Goal: Task Accomplishment & Management: Complete application form

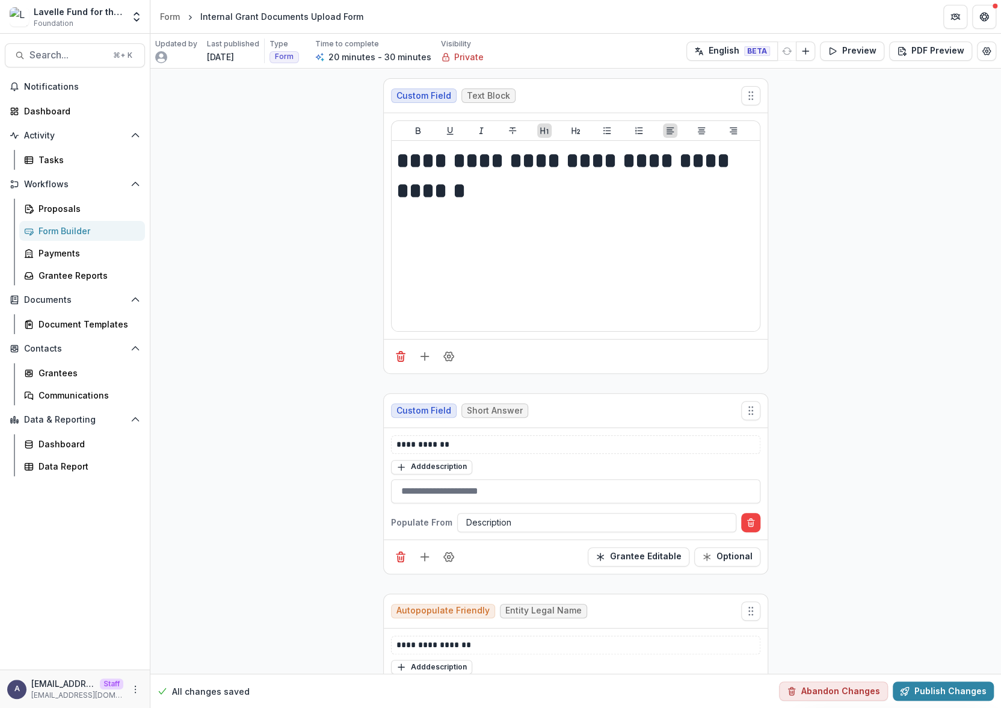
click at [87, 8] on div "Lavelle Fund for the Blind" at bounding box center [79, 11] width 90 height 13
click at [137, 696] on button "More" at bounding box center [135, 689] width 14 height 14
click at [170, 659] on link "User Settings" at bounding box center [214, 664] width 129 height 20
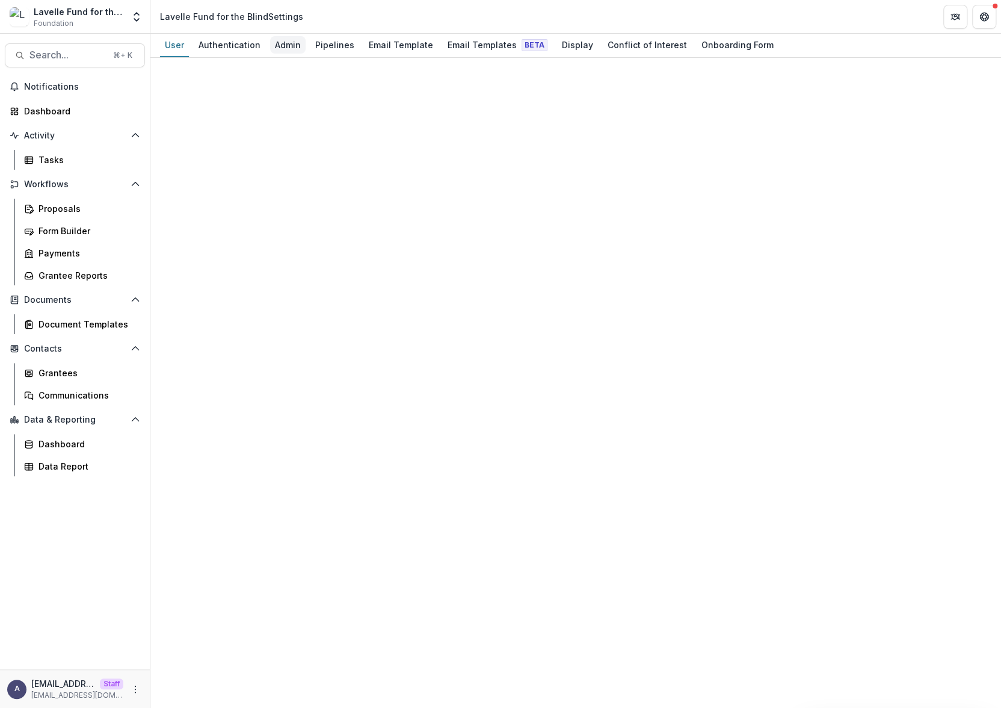
click at [291, 43] on div "Admin" at bounding box center [288, 44] width 36 height 17
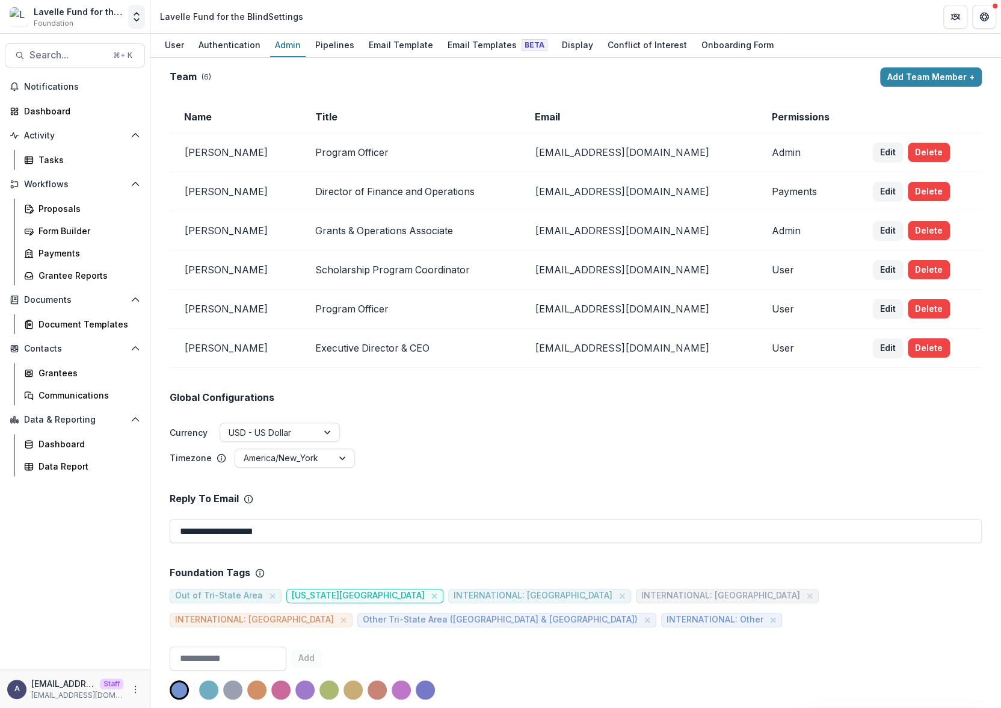
click at [128, 14] on button "Open entity switcher" at bounding box center [136, 17] width 17 height 24
click at [101, 44] on link "Admin Settings" at bounding box center [75, 47] width 144 height 20
click at [138, 25] on button "Open entity switcher" at bounding box center [136, 17] width 17 height 24
click at [106, 49] on link "Admin Settings" at bounding box center [75, 47] width 144 height 20
click at [86, 682] on p "[EMAIL_ADDRESS][DOMAIN_NAME]" at bounding box center [63, 683] width 64 height 13
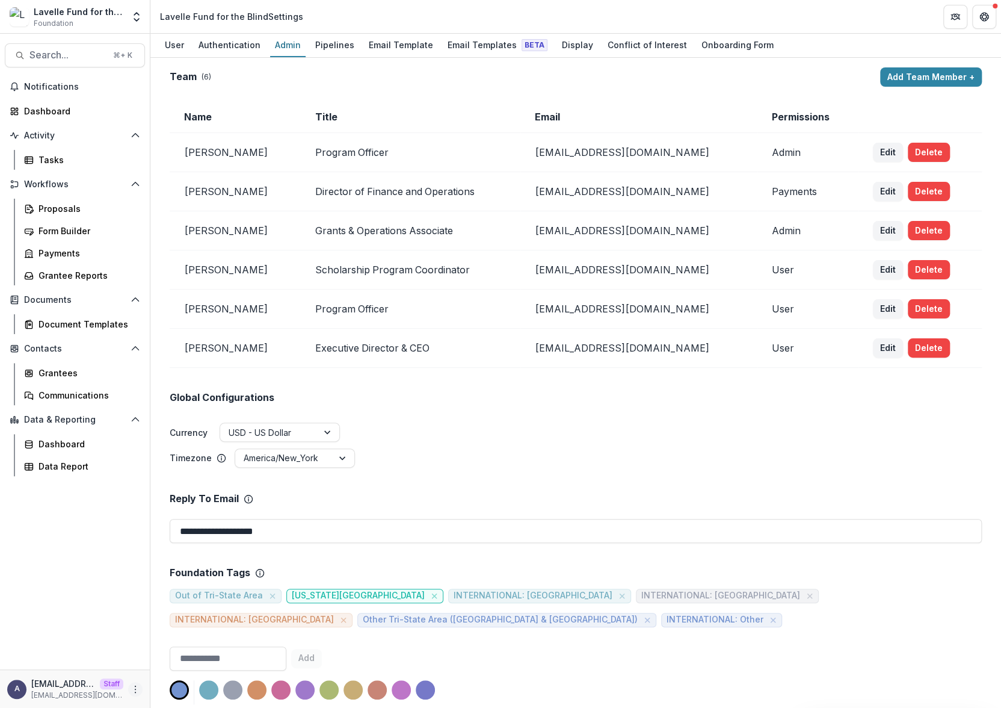
click at [137, 692] on icon "More" at bounding box center [136, 689] width 10 height 10
click at [130, 545] on div "Notifications Dashboard Activity Tasks Workflows Proposals Form Builder Payment…" at bounding box center [75, 373] width 150 height 592
click at [135, 21] on icon "Open entity switcher" at bounding box center [137, 17] width 12 height 12
click at [118, 42] on link "Admin Settings" at bounding box center [75, 47] width 144 height 20
click at [47, 13] on div "Lavelle Fund for the Blind" at bounding box center [79, 11] width 90 height 13
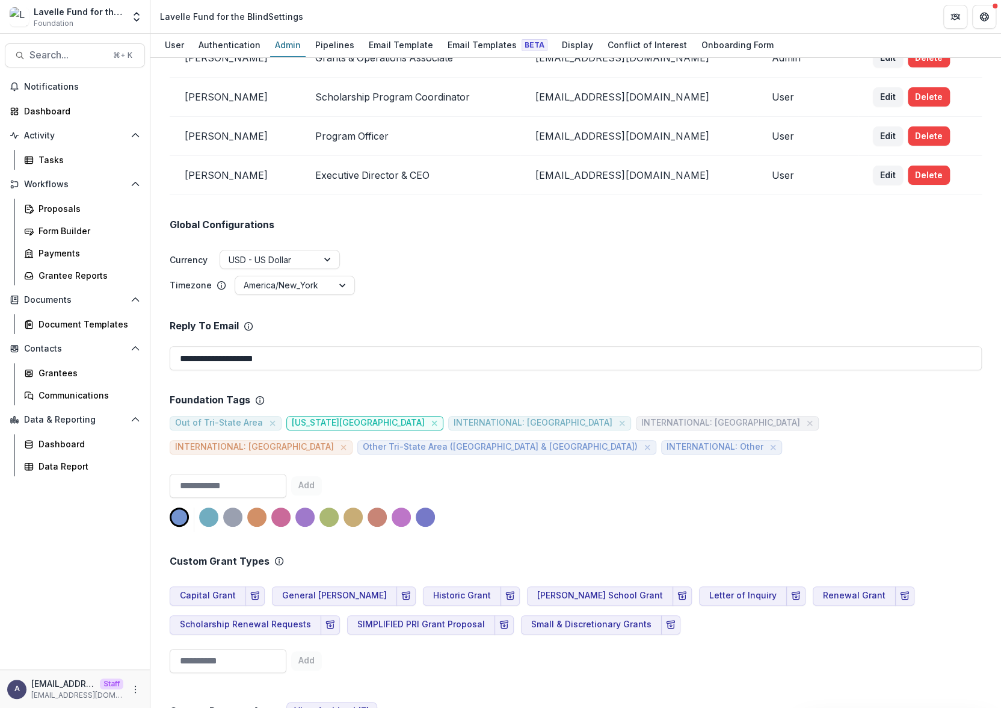
scroll to position [146, 0]
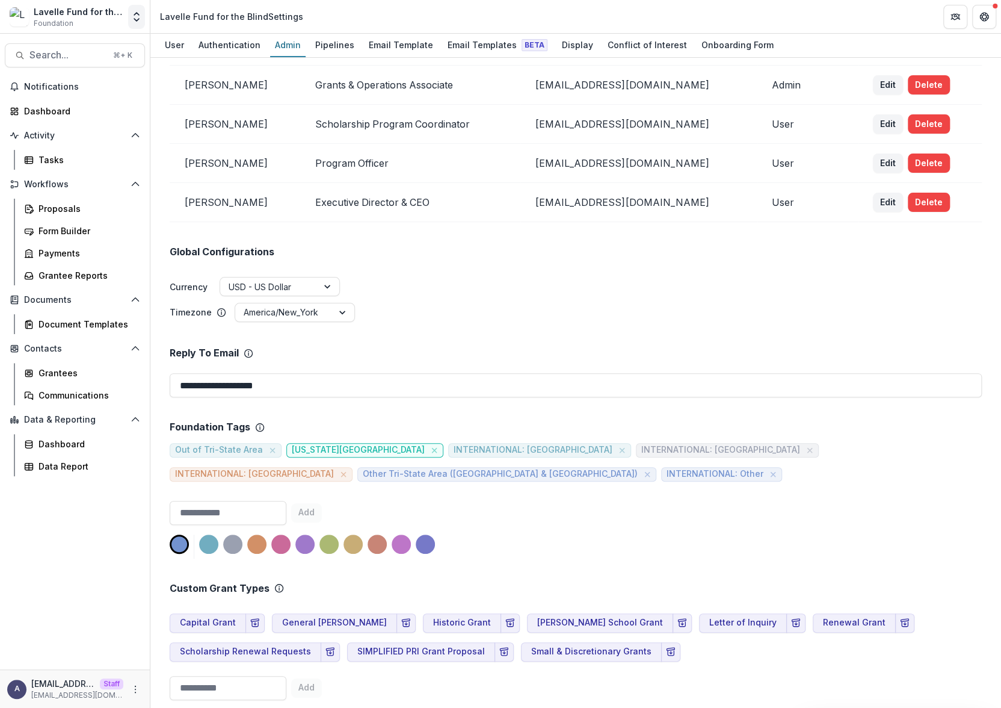
click at [135, 19] on polyline "Open entity switcher" at bounding box center [136, 20] width 5 height 2
click at [132, 691] on icon "More" at bounding box center [136, 689] width 10 height 10
click at [187, 666] on link "User Settings" at bounding box center [214, 664] width 129 height 20
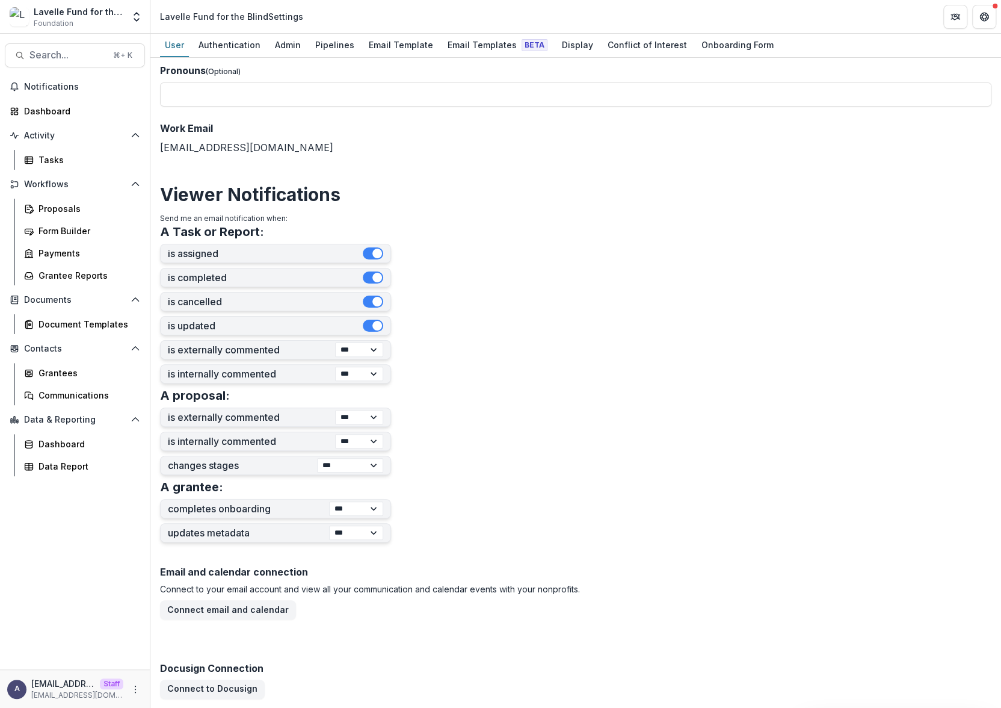
scroll to position [281, 0]
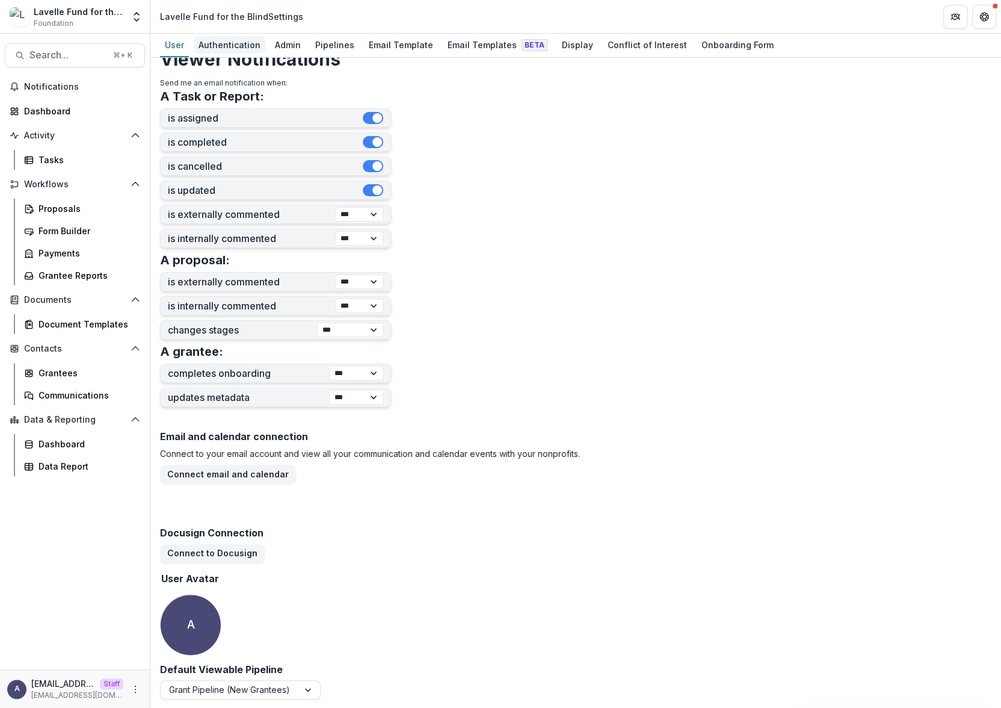
click at [240, 43] on div "Authentication" at bounding box center [230, 44] width 72 height 17
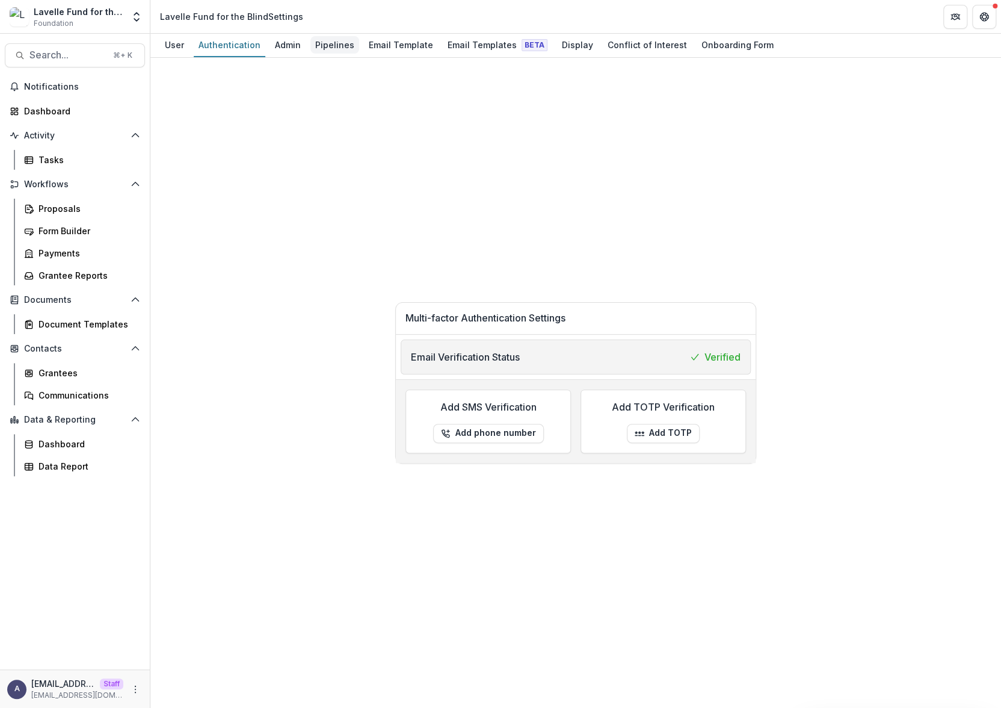
click at [311, 49] on div "Pipelines" at bounding box center [335, 44] width 49 height 17
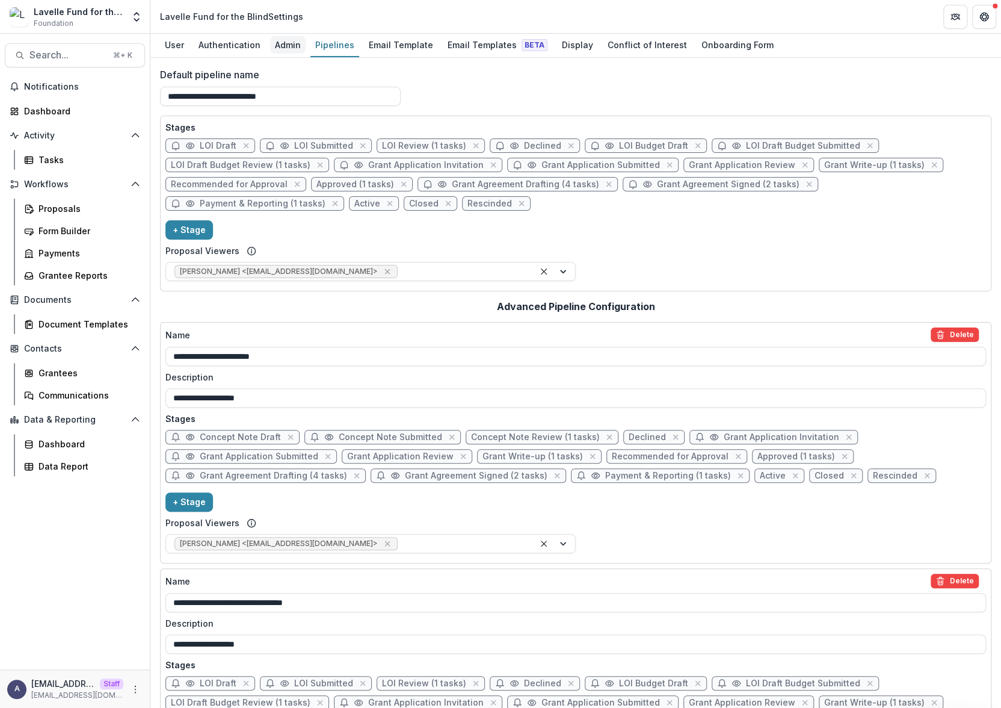
click at [291, 46] on div "Admin" at bounding box center [288, 44] width 36 height 17
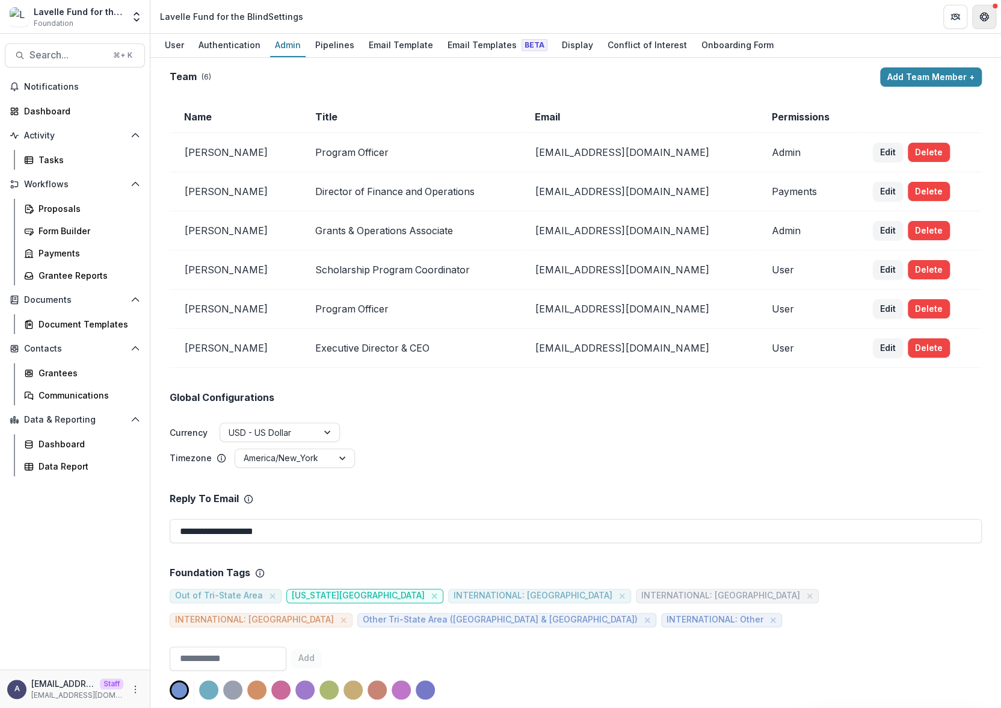
click at [983, 15] on icon "Get Help" at bounding box center [983, 14] width 1 height 1
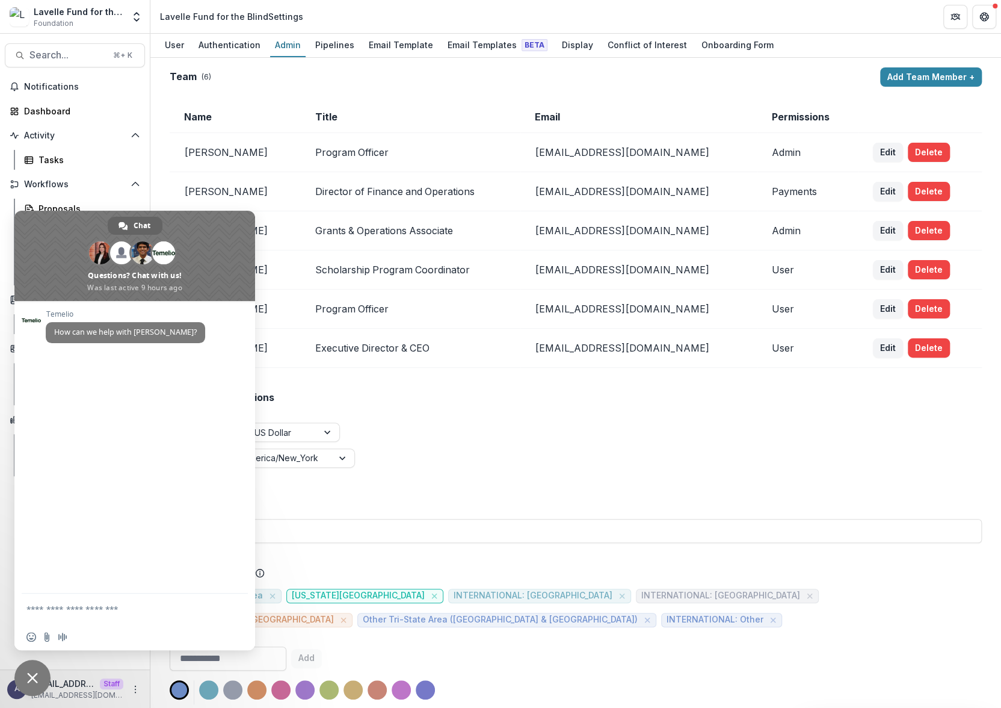
click at [37, 679] on span "Close chat" at bounding box center [32, 677] width 11 height 11
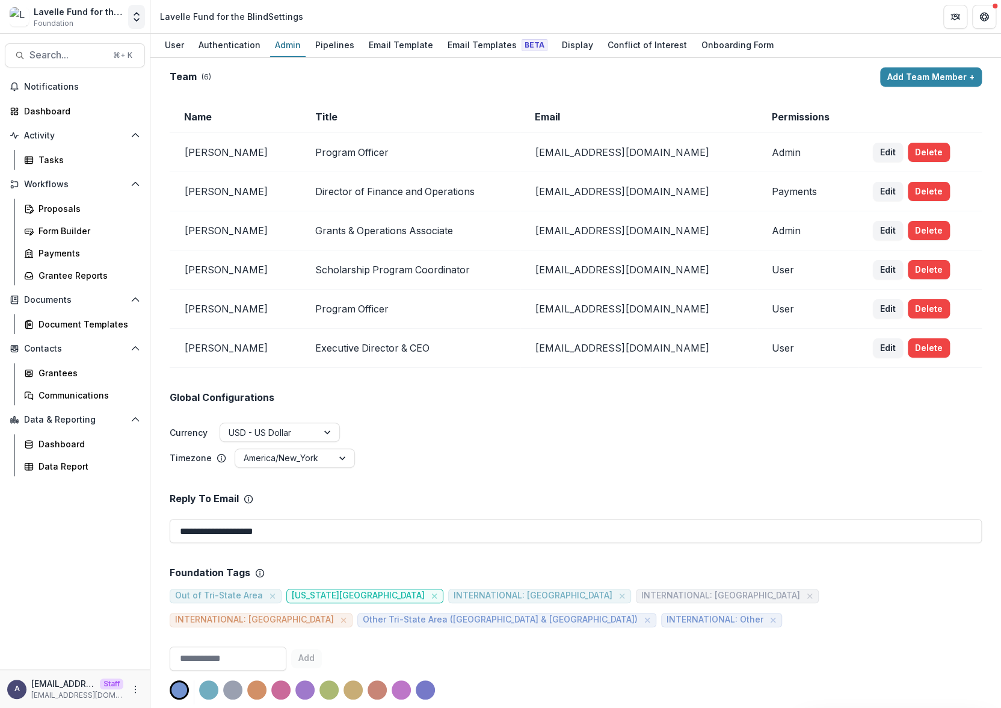
click at [135, 20] on polyline "Open entity switcher" at bounding box center [136, 20] width 5 height 2
click at [85, 46] on link "Admin Settings" at bounding box center [75, 47] width 144 height 20
click at [20, 20] on img at bounding box center [19, 16] width 19 height 19
click at [63, 18] on span "Foundation" at bounding box center [54, 23] width 40 height 11
click at [87, 215] on link "Proposals" at bounding box center [82, 209] width 126 height 20
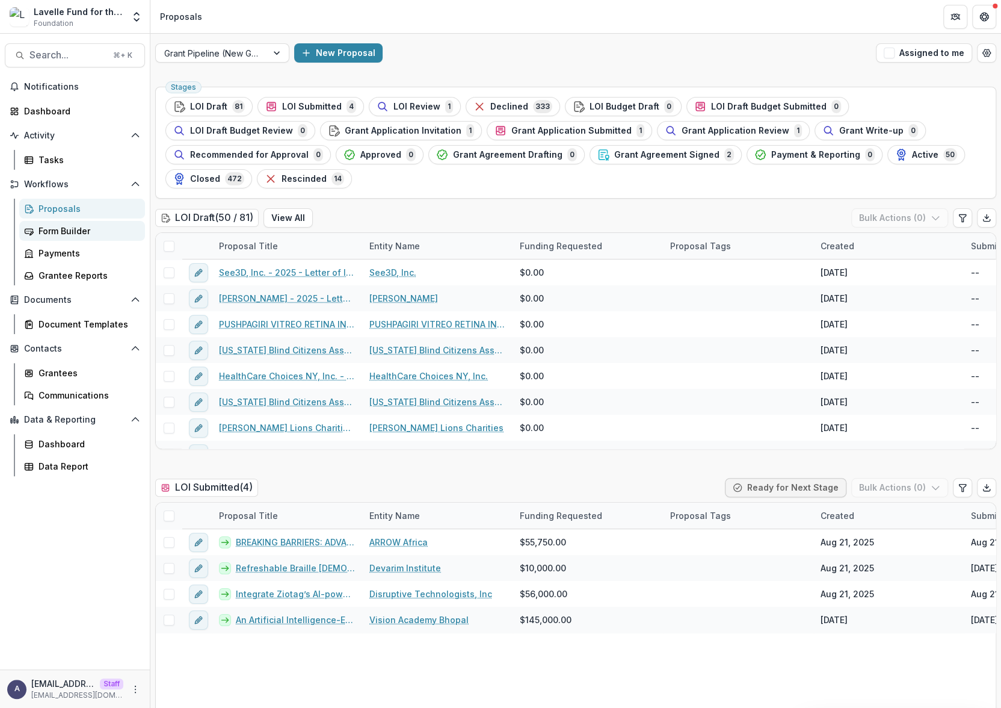
click at [59, 231] on div "Form Builder" at bounding box center [87, 230] width 97 height 13
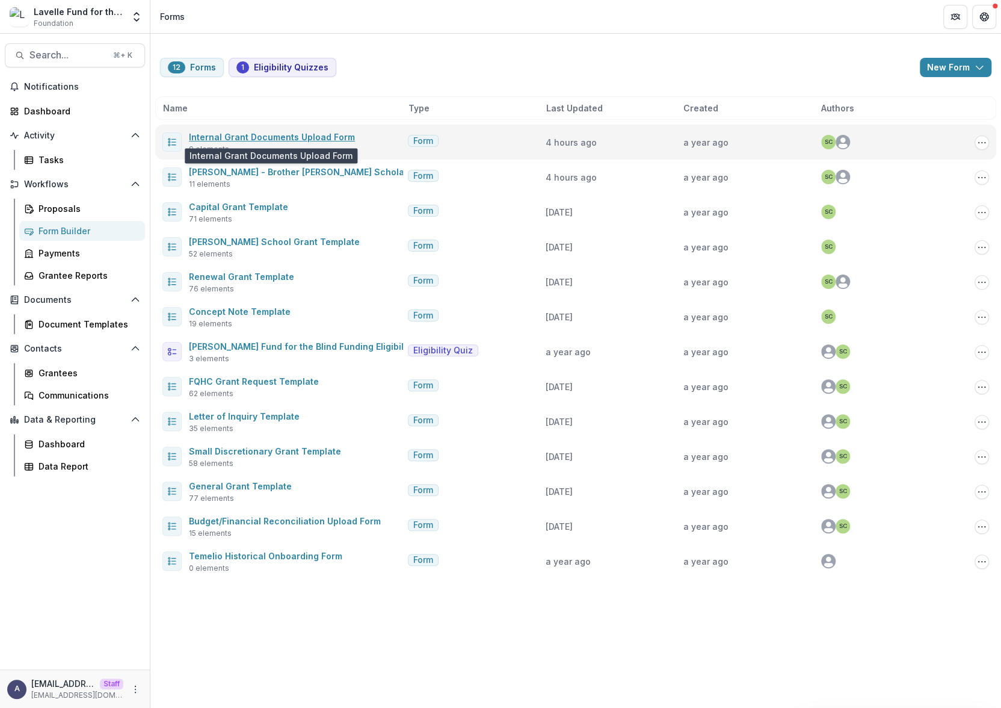
click at [290, 138] on link "Internal Grant Documents Upload Form" at bounding box center [272, 137] width 166 height 10
click at [279, 137] on link "Internal Grant Documents Upload Form" at bounding box center [272, 137] width 166 height 10
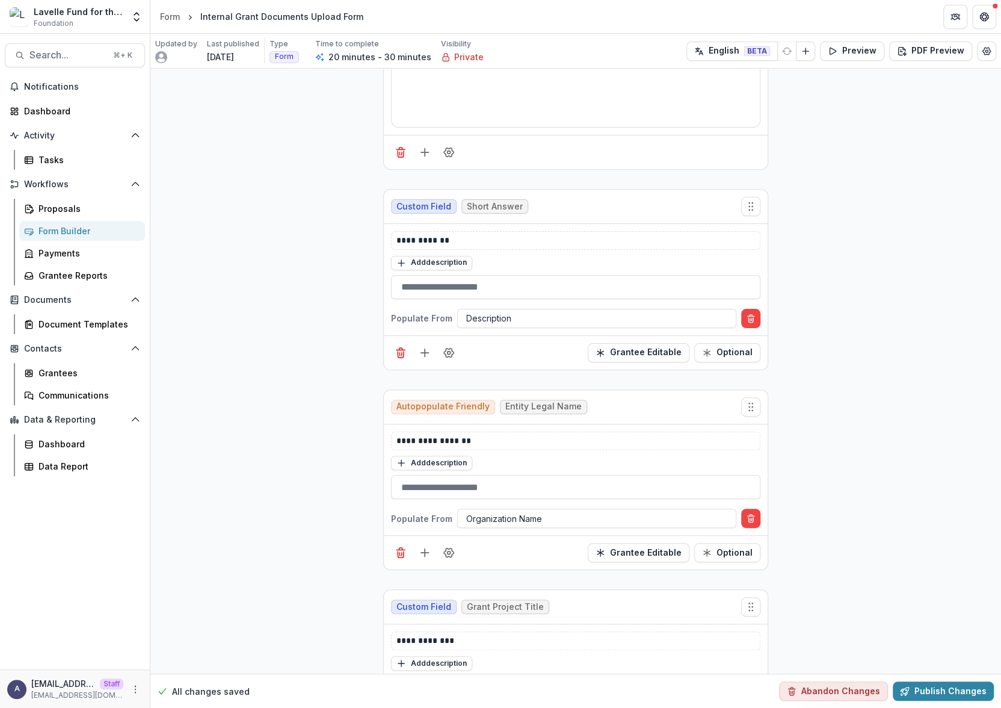
scroll to position [206, 0]
